Goal: Use online tool/utility: Utilize a website feature to perform a specific function

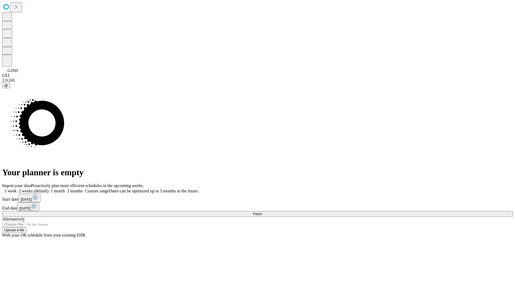
click at [262, 212] on span "Fetch" at bounding box center [257, 214] width 9 height 4
